Goal: Task Accomplishment & Management: Manage account settings

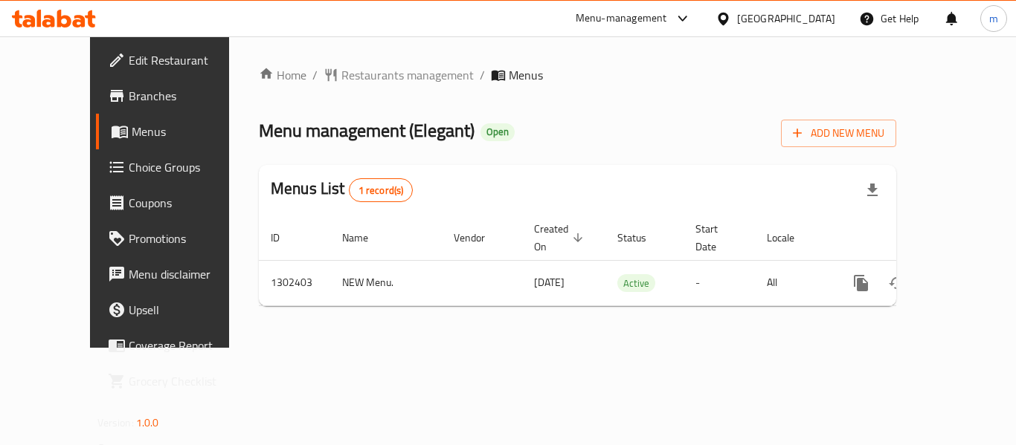
click at [129, 207] on span "Coupons" at bounding box center [188, 203] width 119 height 18
click at [129, 167] on span "Choice Groups" at bounding box center [188, 167] width 119 height 18
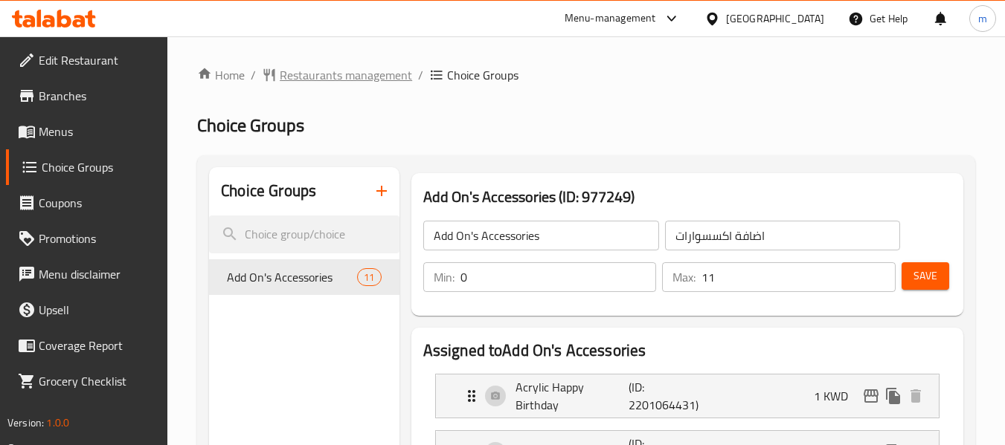
click at [305, 72] on span "Restaurants management" at bounding box center [346, 75] width 132 height 18
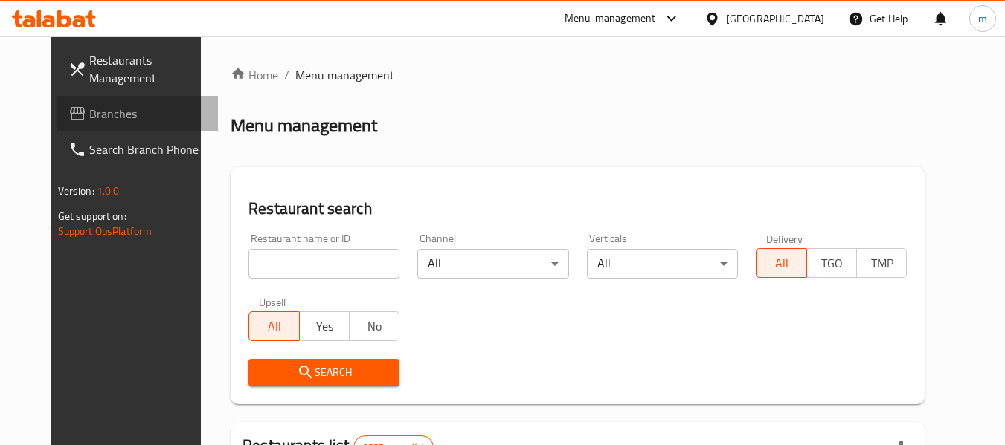
click at [94, 108] on span "Branches" at bounding box center [147, 114] width 117 height 18
